Goal: Navigation & Orientation: Find specific page/section

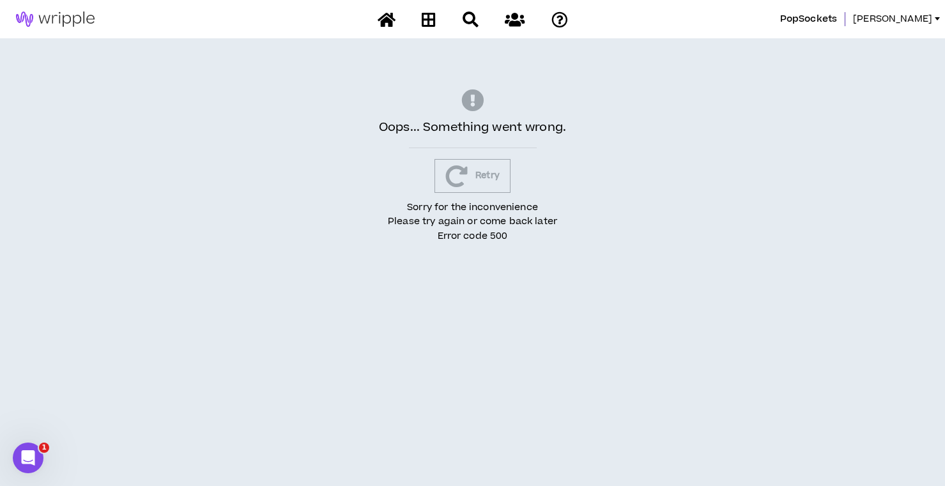
click at [225, 85] on div "Oops... Something went wrong. Retry Sorry for the inconvenience Please try agai…" at bounding box center [472, 166] width 945 height 256
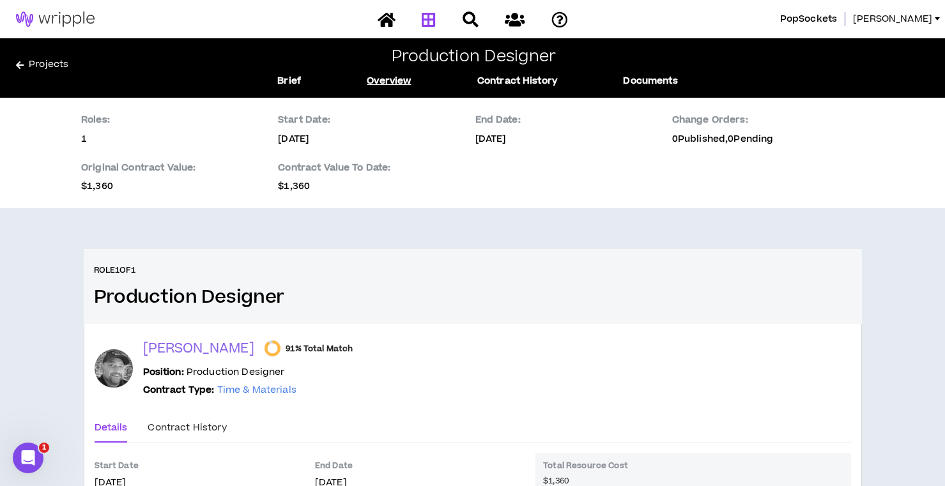
click at [427, 16] on icon at bounding box center [429, 19] width 14 height 16
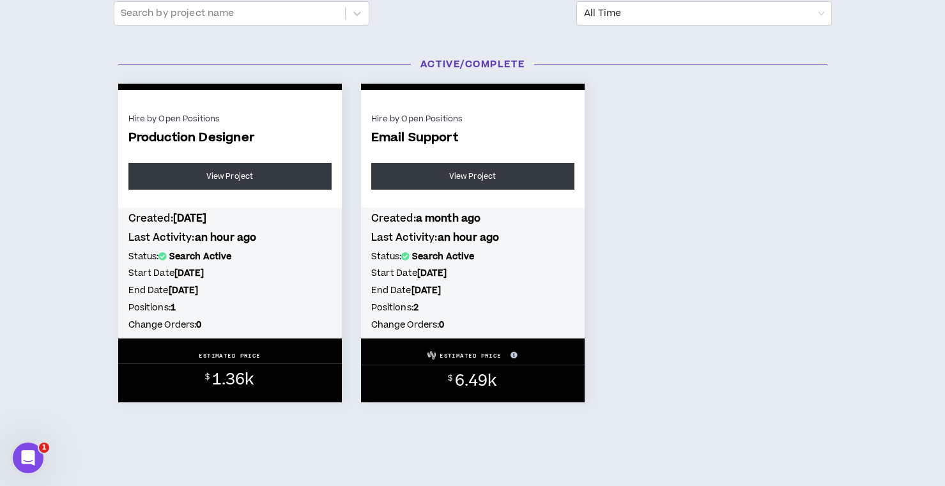
scroll to position [185, 0]
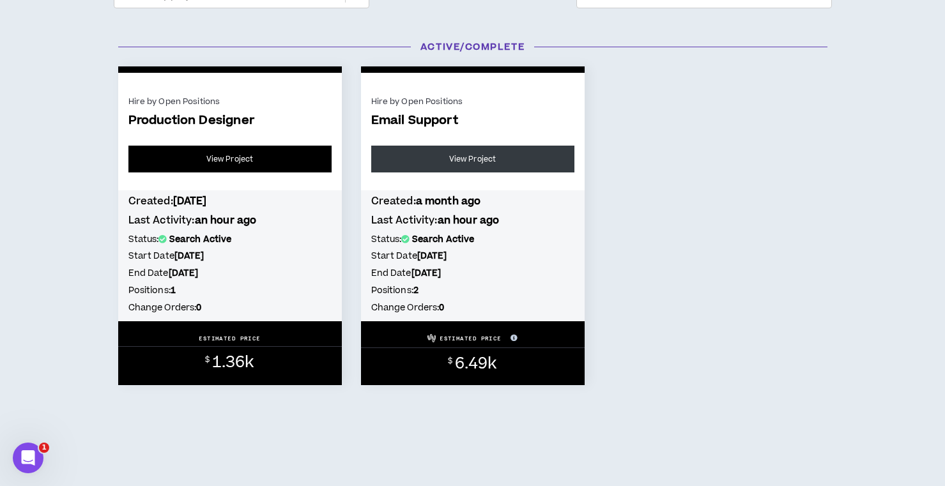
click at [290, 155] on link "View Project" at bounding box center [229, 159] width 203 height 27
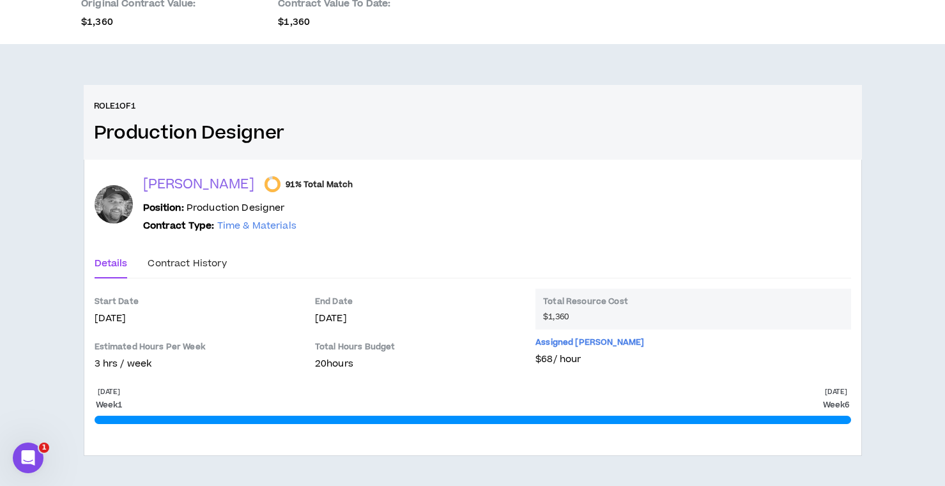
scroll to position [165, 0]
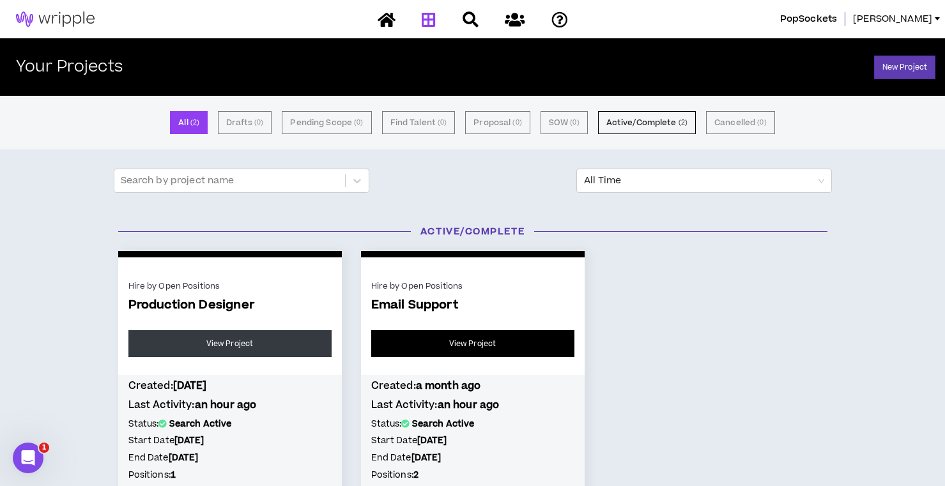
click at [409, 346] on link "View Project" at bounding box center [472, 343] width 203 height 27
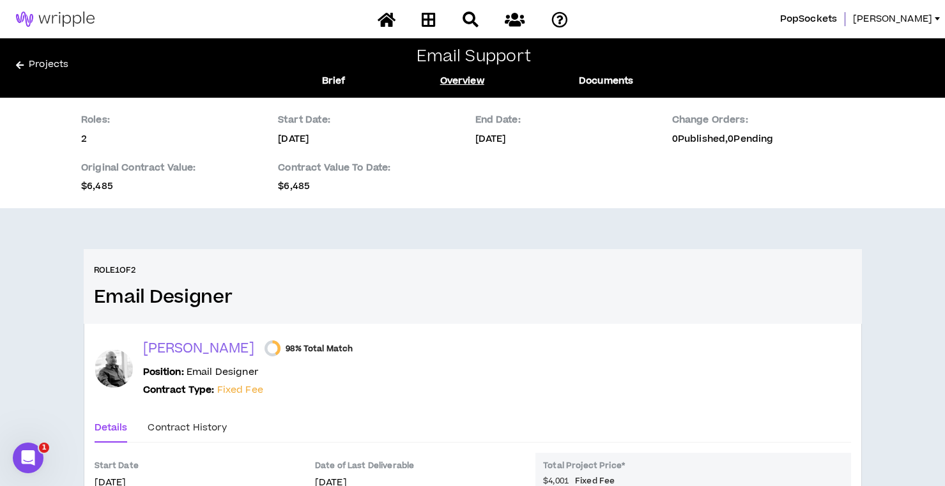
click at [796, 278] on div "Role 1 of 2 Email Designer" at bounding box center [473, 286] width 758 height 44
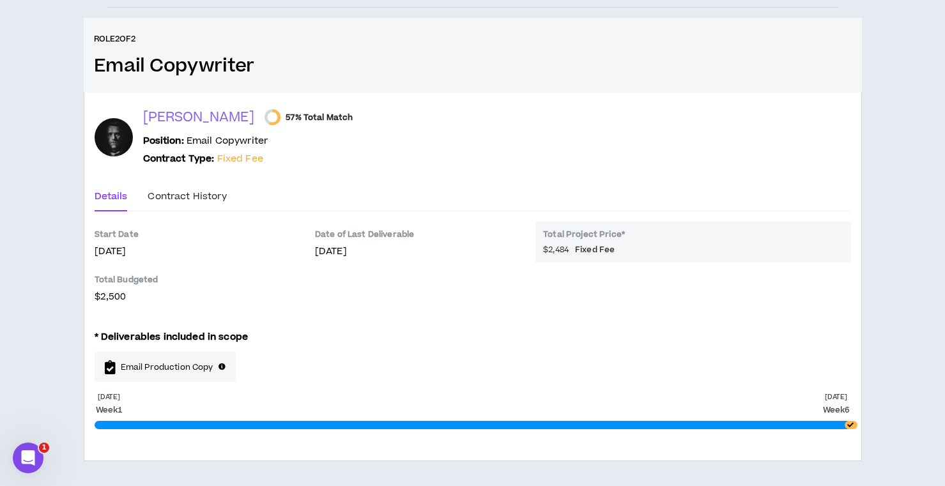
scroll to position [717, 0]
